Goal: Information Seeking & Learning: Compare options

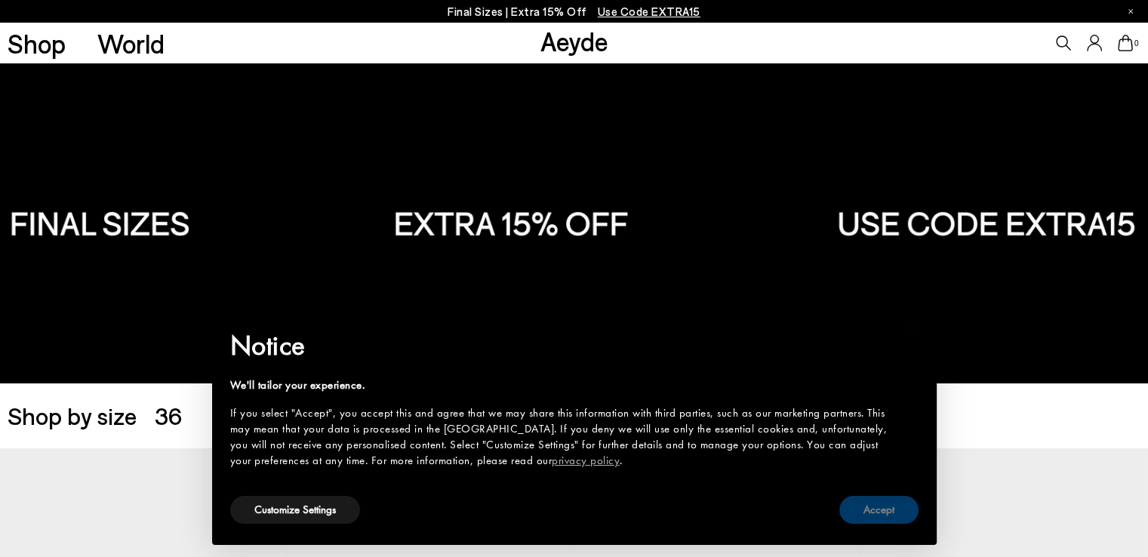
click at [891, 512] on button "Accept" at bounding box center [878, 510] width 79 height 28
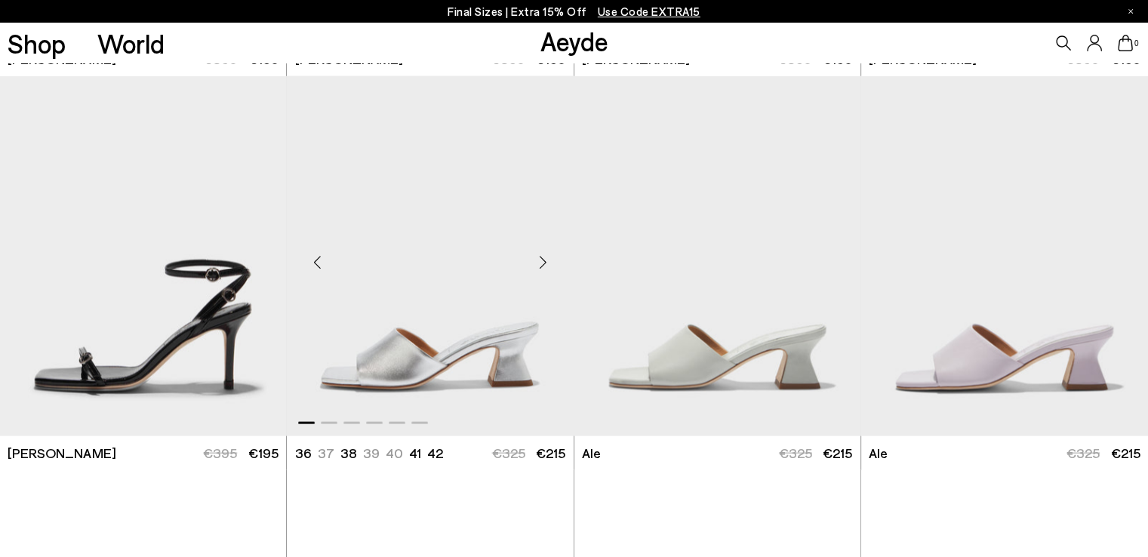
scroll to position [3170, 0]
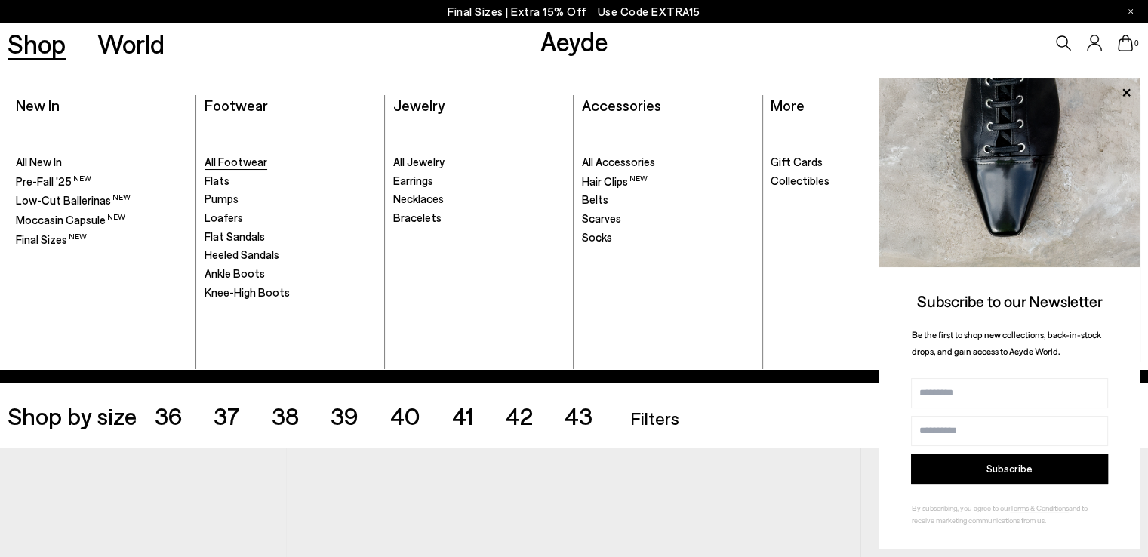
click at [225, 162] on span "All Footwear" at bounding box center [236, 162] width 63 height 14
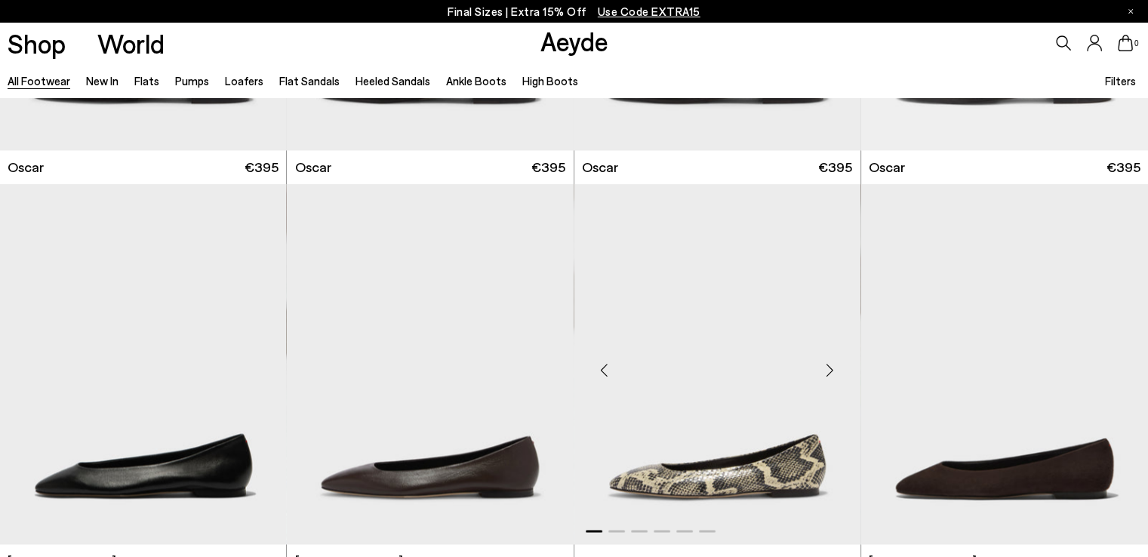
scroll to position [2415, 0]
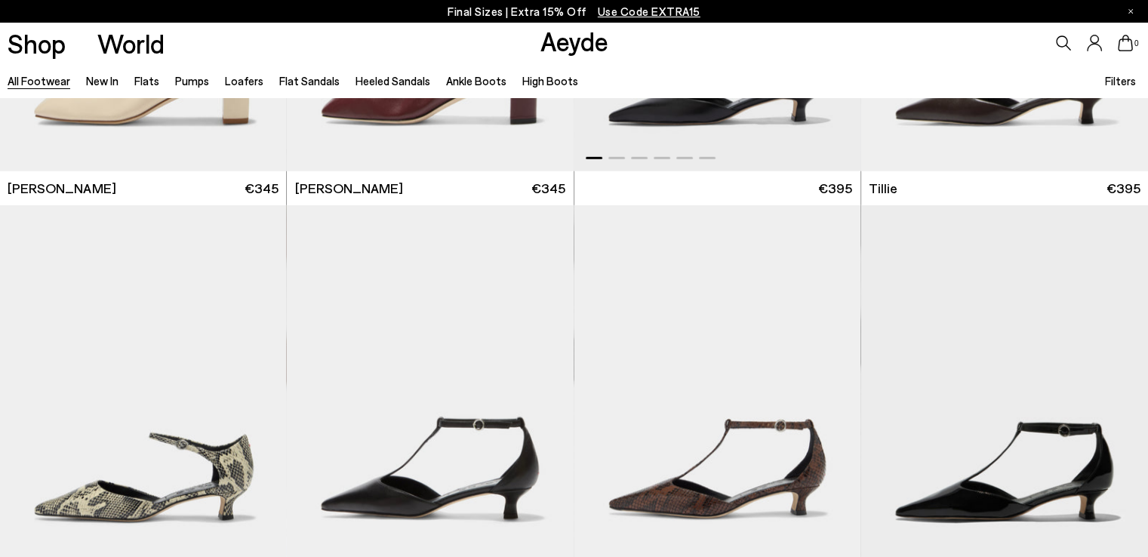
scroll to position [4679, 0]
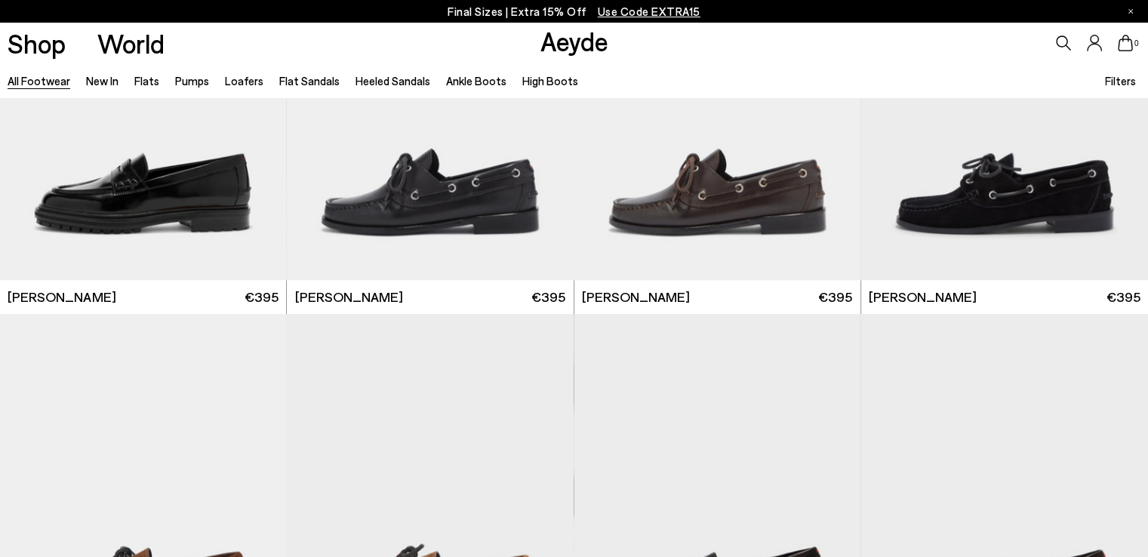
scroll to position [5821, 0]
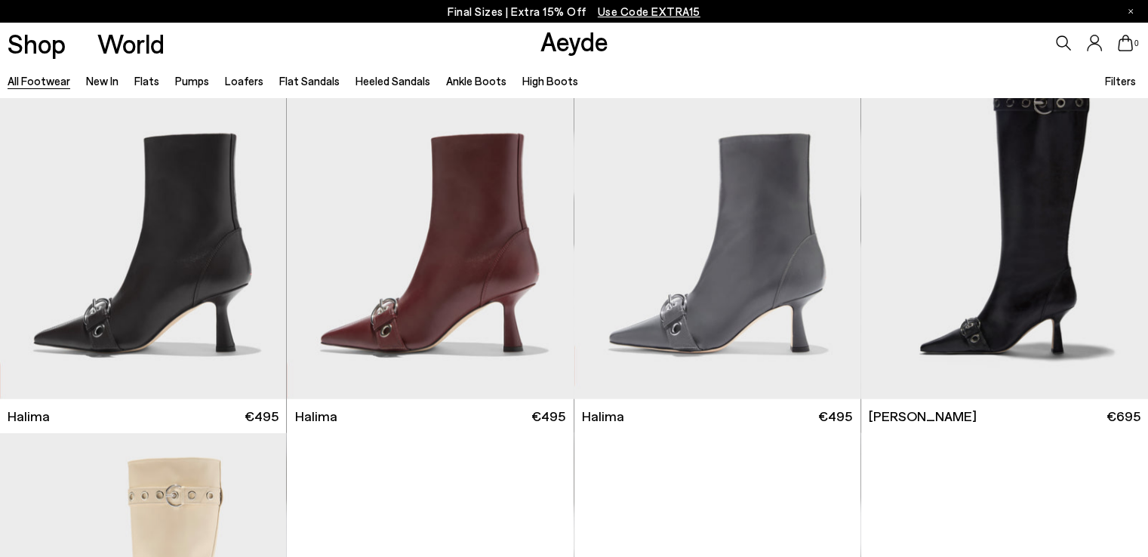
scroll to position [10113, 0]
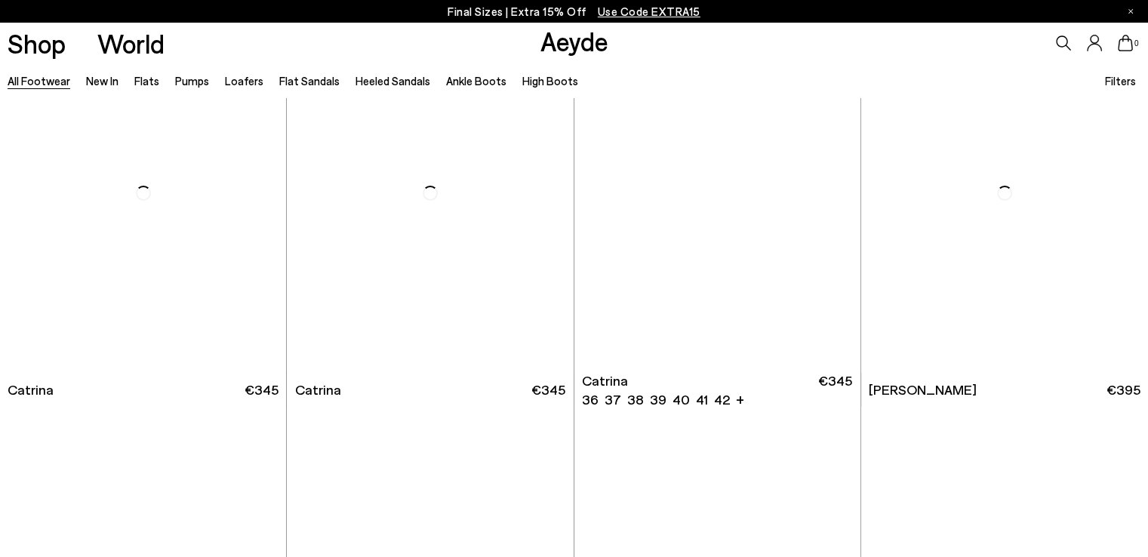
scroll to position [11466, 0]
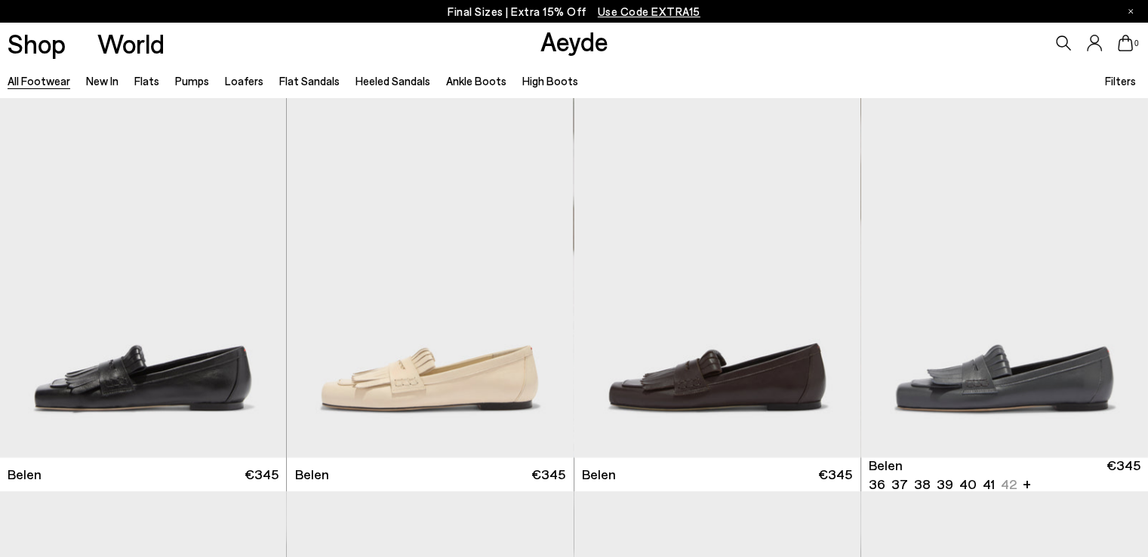
click at [1126, 82] on span "Filters" at bounding box center [1120, 81] width 31 height 14
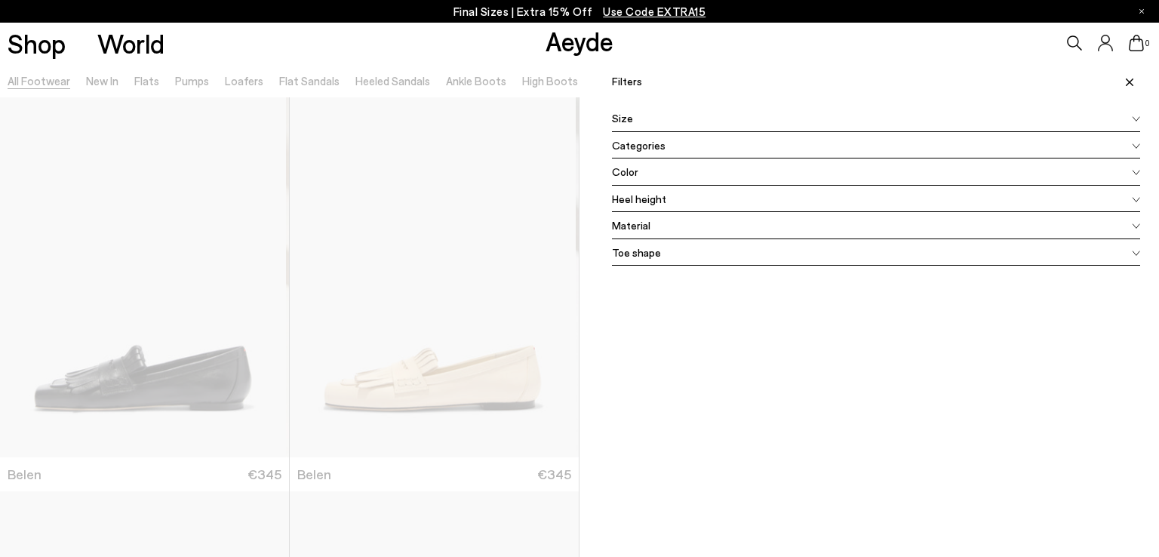
click at [1126, 81] on icon at bounding box center [1130, 82] width 8 height 8
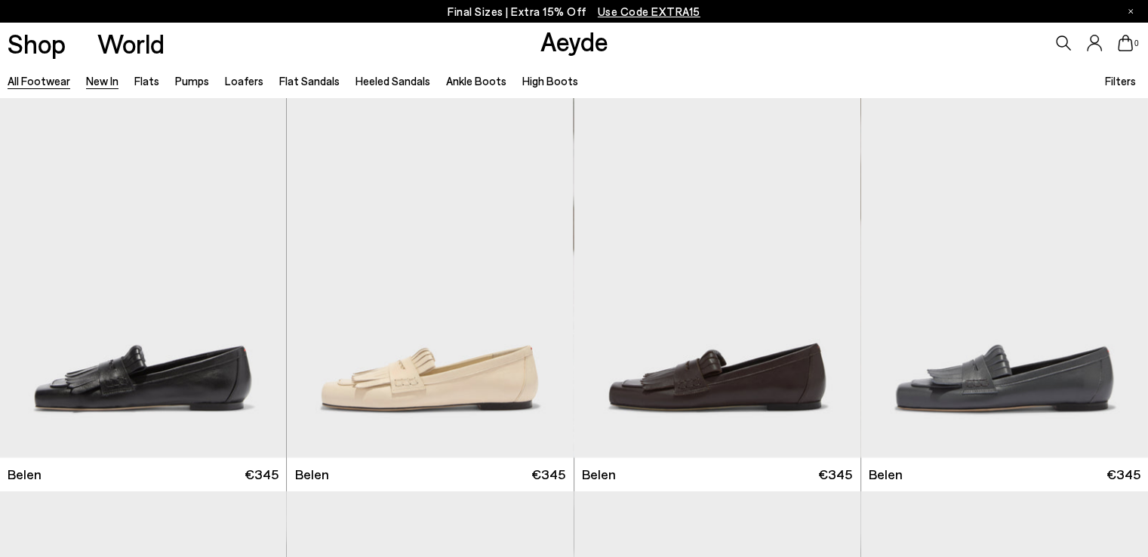
click at [96, 82] on link "New In" at bounding box center [102, 81] width 32 height 14
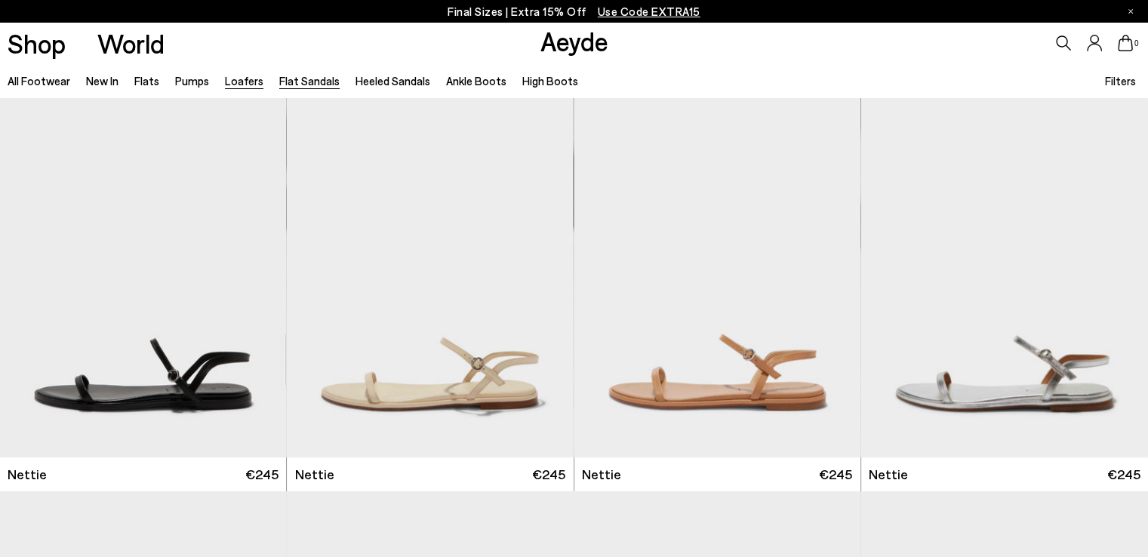
click at [237, 80] on link "Loafers" at bounding box center [244, 81] width 38 height 14
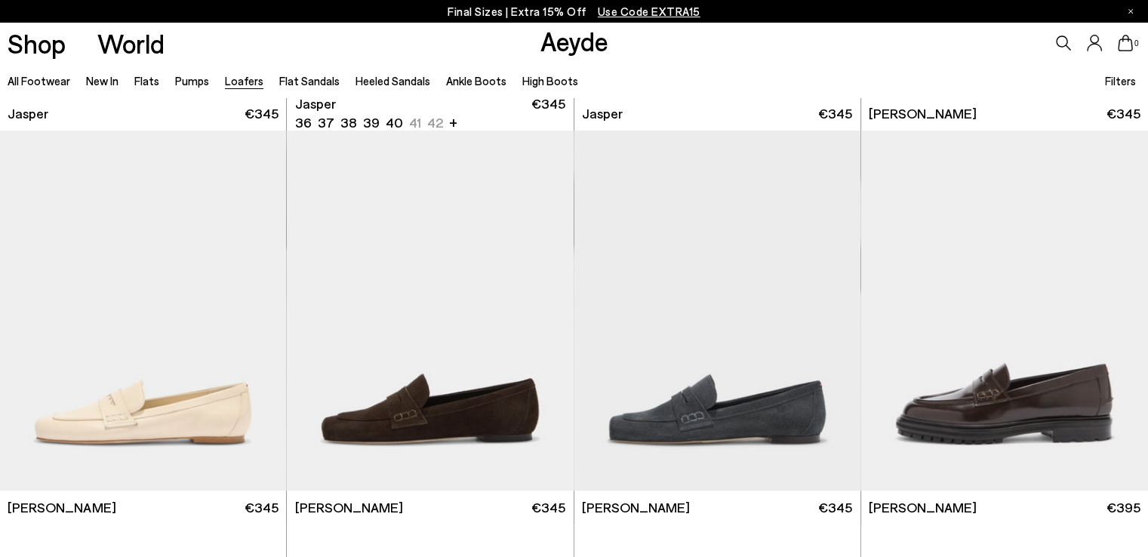
scroll to position [906, 0]
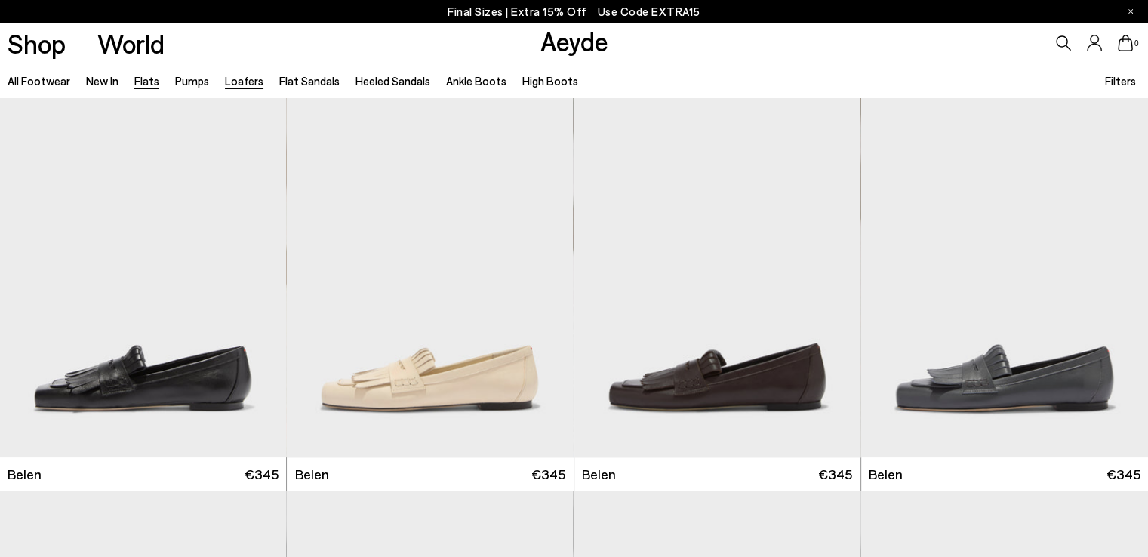
click at [148, 82] on link "Flats" at bounding box center [146, 81] width 25 height 14
click at [47, 80] on link "All Footwear" at bounding box center [39, 81] width 63 height 14
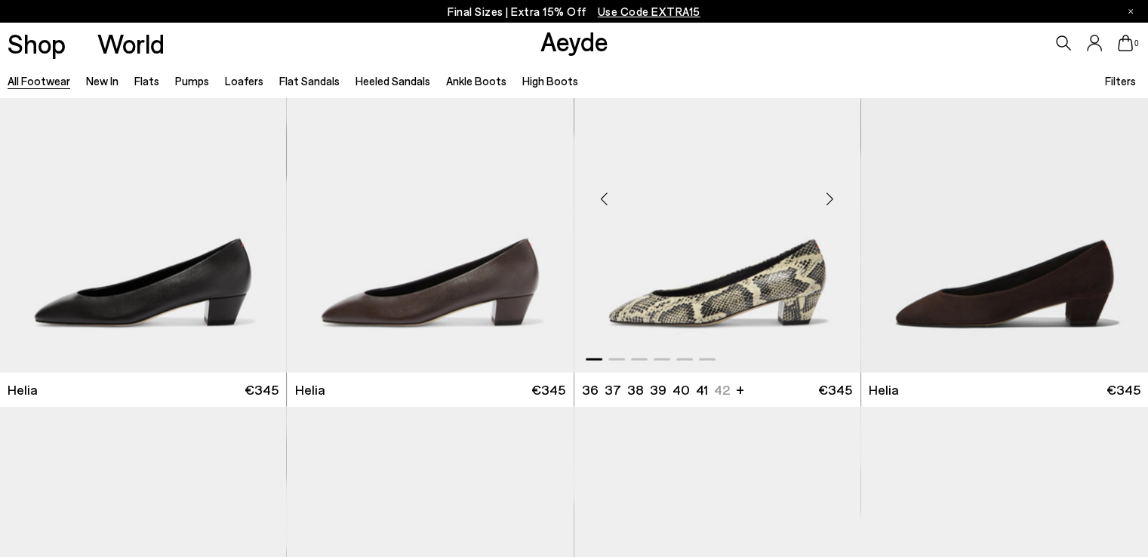
scroll to position [2868, 0]
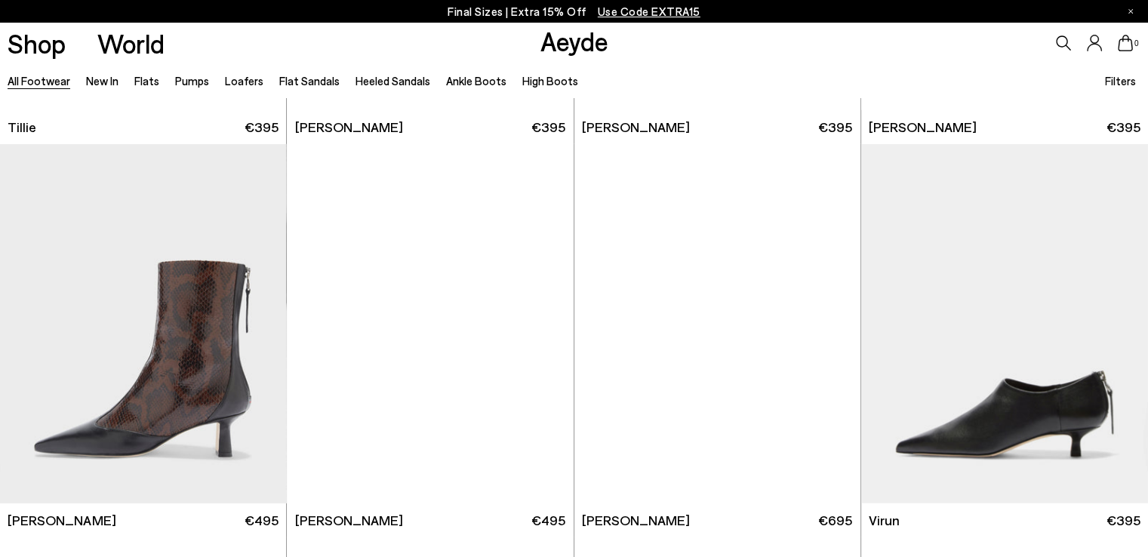
scroll to position [5283, 0]
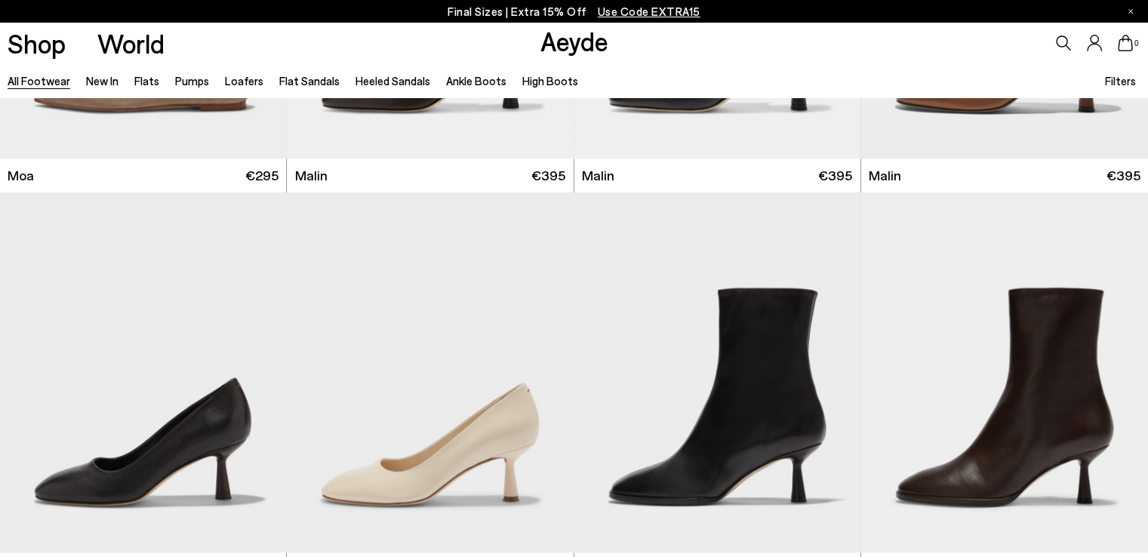
scroll to position [7094, 0]
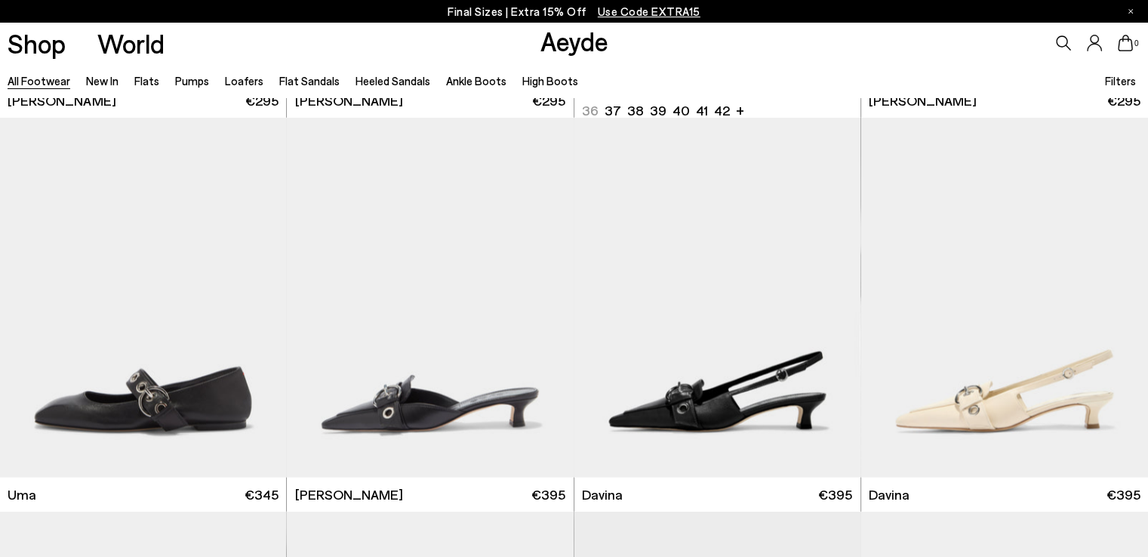
scroll to position [8436, 0]
